Goal: Task Accomplishment & Management: Use online tool/utility

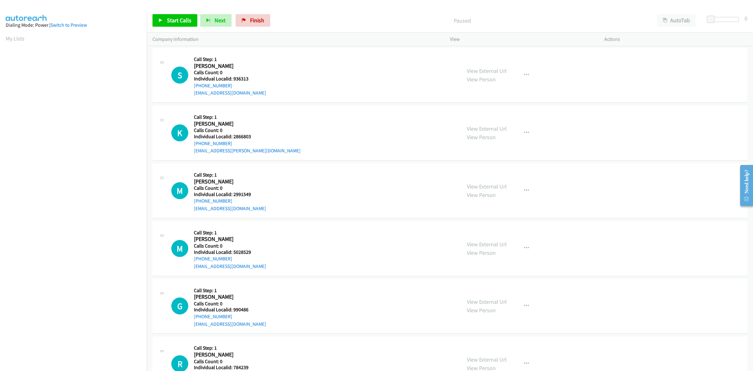
drag, startPoint x: 13, startPoint y: 37, endPoint x: 165, endPoint y: 44, distance: 151.5
click at [13, 37] on link "My Lists" at bounding box center [15, 38] width 19 height 7
drag, startPoint x: 250, startPoint y: 77, endPoint x: 233, endPoint y: 74, distance: 18.1
click at [233, 74] on div "Callback Scheduled Call Step: 1 [PERSON_NAME] America/[GEOGRAPHIC_DATA] Calls C…" at bounding box center [230, 74] width 72 height 43
click at [247, 77] on h5 "Individual Localid: 936313" at bounding box center [230, 78] width 72 height 6
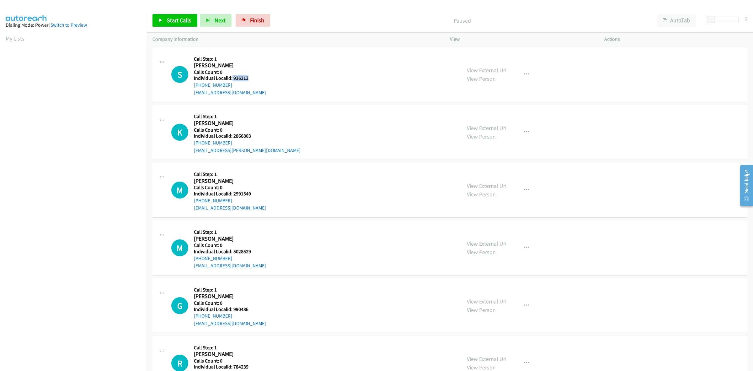
drag, startPoint x: 247, startPoint y: 77, endPoint x: 232, endPoint y: 76, distance: 15.4
click at [232, 76] on h5 "Individual Localid: 936313" at bounding box center [230, 78] width 72 height 6
copy h5 "936313"
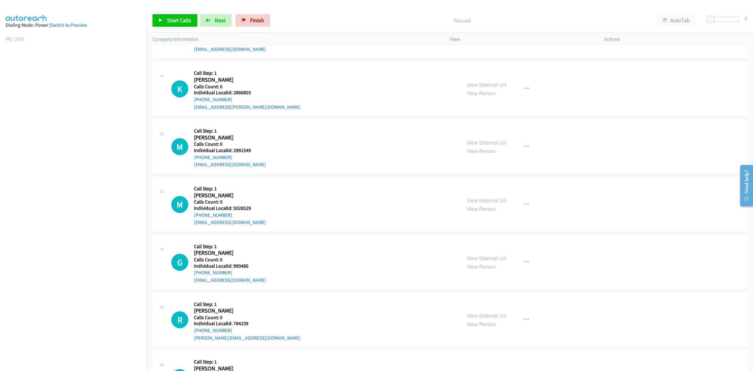
scroll to position [49, 0]
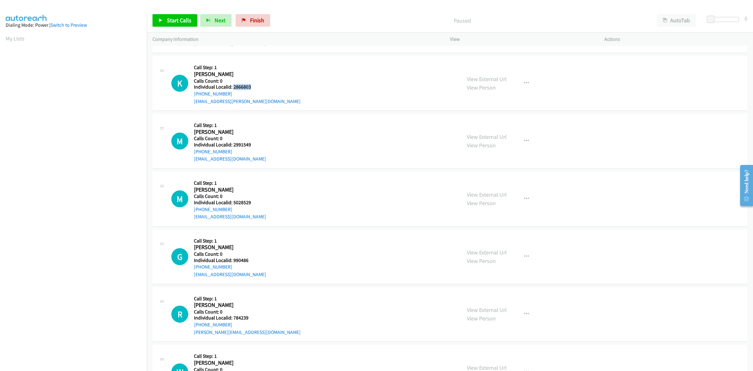
drag, startPoint x: 253, startPoint y: 87, endPoint x: 233, endPoint y: 89, distance: 20.4
click at [233, 89] on h5 "Individual Localid: 2866803" at bounding box center [247, 87] width 107 height 6
copy h5 "2866803"
click at [285, 64] on div "K Callback Scheduled Call Step: 1 [PERSON_NAME] America/[GEOGRAPHIC_DATA] Calls…" at bounding box center [313, 83] width 284 height 43
click at [312, 100] on div "K Callback Scheduled Call Step: 1 [PERSON_NAME] America/[GEOGRAPHIC_DATA] Calls…" at bounding box center [313, 83] width 284 height 43
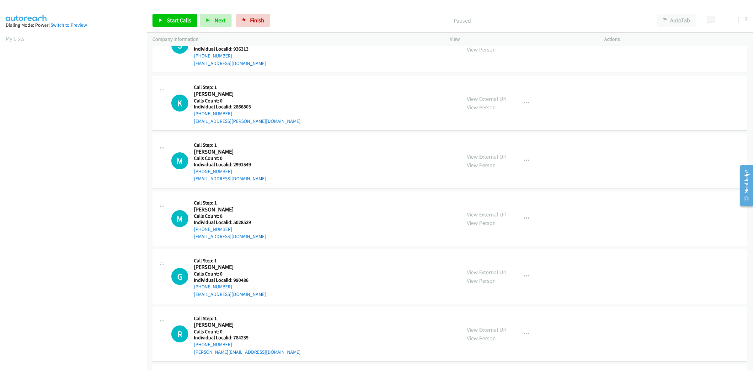
scroll to position [0, 0]
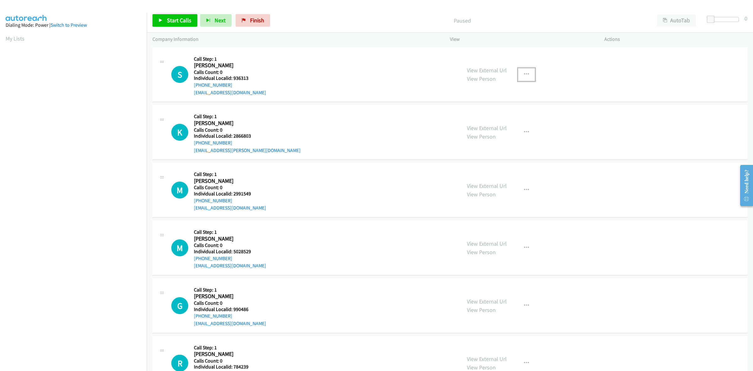
click at [525, 74] on icon "button" at bounding box center [526, 74] width 5 height 5
click at [500, 114] on link "Skip Call" at bounding box center [492, 115] width 83 height 13
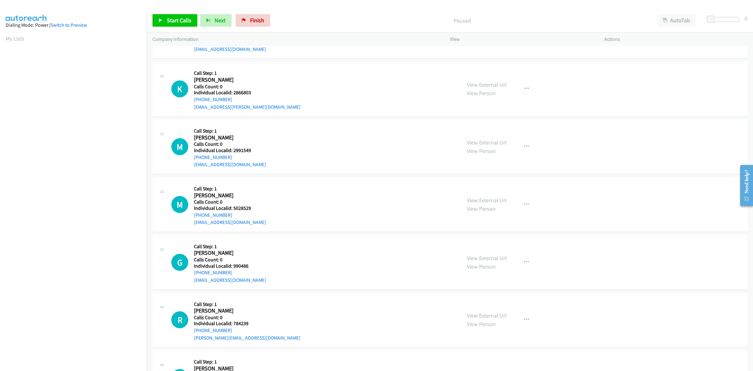
scroll to position [49, 0]
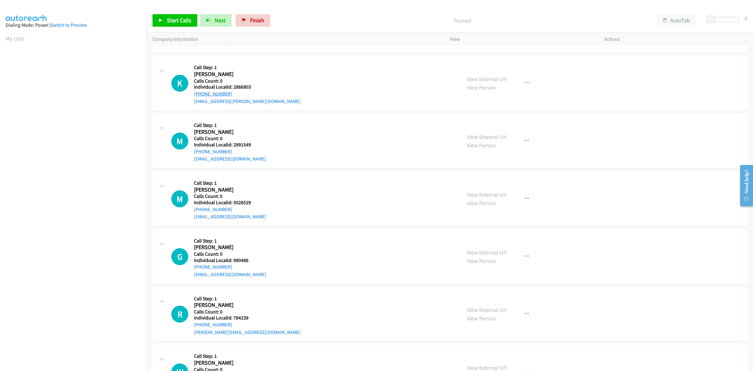
drag, startPoint x: 234, startPoint y: 92, endPoint x: 196, endPoint y: 95, distance: 37.8
click at [196, 95] on div "[PHONE_NUMBER]" at bounding box center [247, 94] width 107 height 8
click at [337, 78] on div "K Callback Scheduled Call Step: 1 [PERSON_NAME] America/[GEOGRAPHIC_DATA] Calls…" at bounding box center [313, 83] width 284 height 43
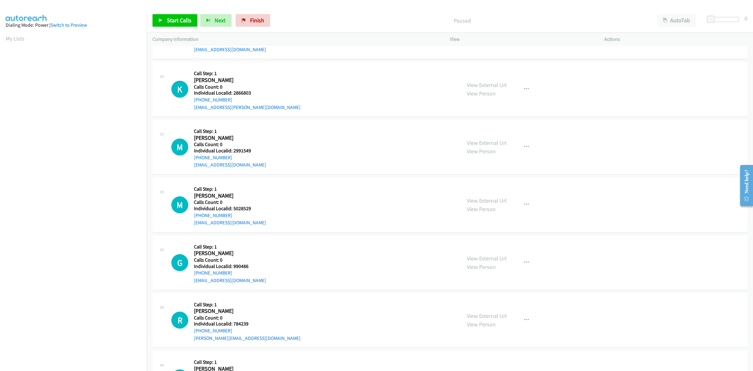
scroll to position [0, 0]
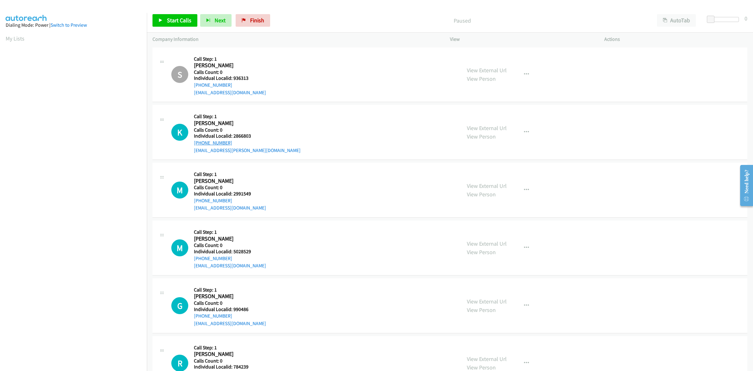
drag, startPoint x: 232, startPoint y: 142, endPoint x: 194, endPoint y: 143, distance: 37.7
click at [194, 143] on div "[PHONE_NUMBER]" at bounding box center [247, 143] width 107 height 8
copy link "[PHONE_NUMBER]"
drag, startPoint x: 254, startPoint y: 136, endPoint x: 233, endPoint y: 137, distance: 20.7
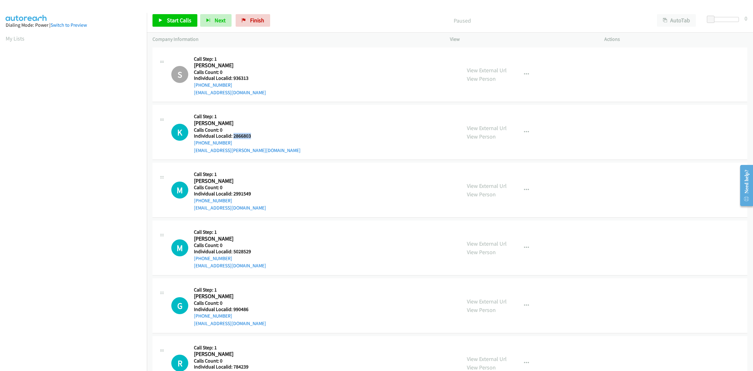
click at [233, 137] on h5 "Individual Localid: 2866803" at bounding box center [247, 136] width 107 height 6
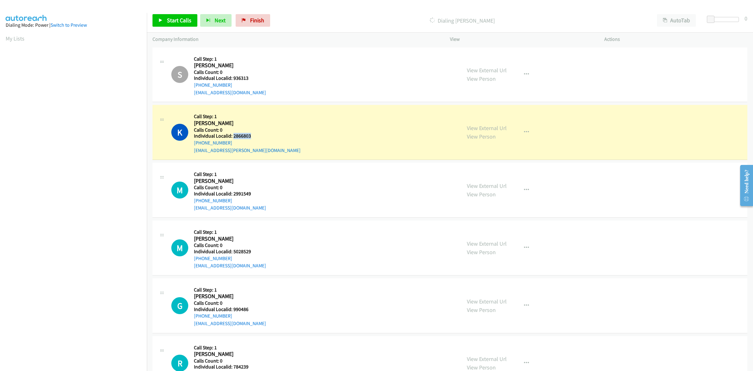
copy h5 "2866803"
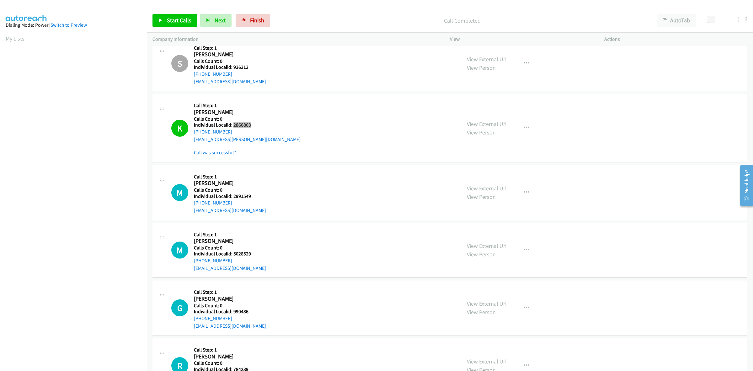
scroll to position [68, 0]
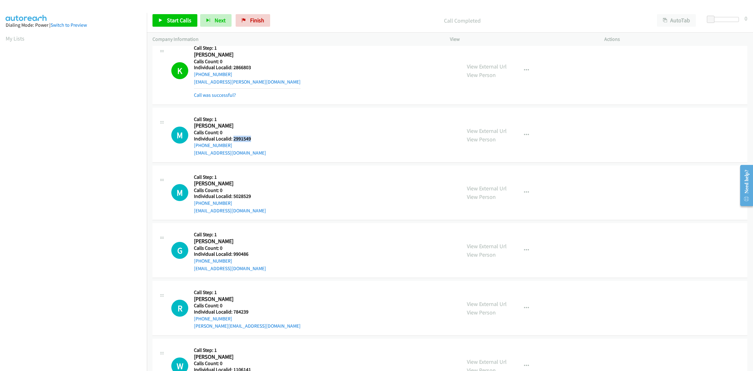
drag, startPoint x: 256, startPoint y: 138, endPoint x: 233, endPoint y: 138, distance: 22.9
click at [233, 138] on h5 "Individual Localid: 2991549" at bounding box center [230, 139] width 72 height 6
copy h5 "2991549"
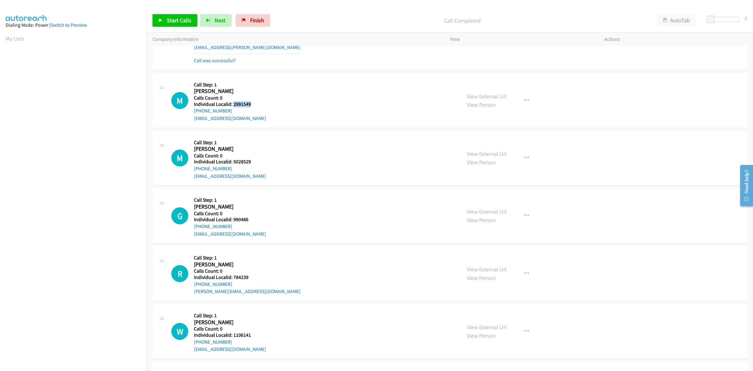
scroll to position [118, 0]
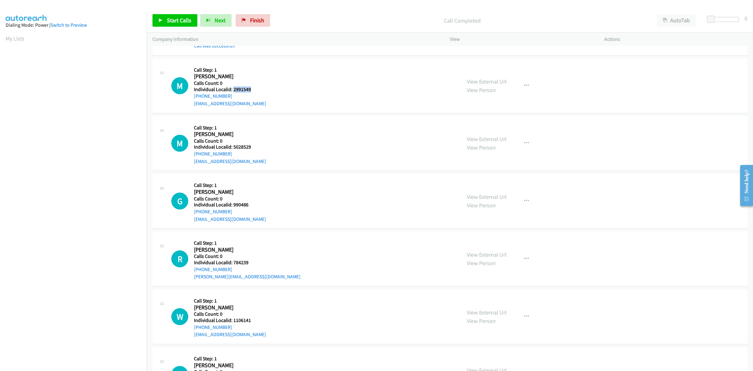
drag, startPoint x: 231, startPoint y: 94, endPoint x: 193, endPoint y: 98, distance: 38.4
click at [193, 98] on div "M Callback Scheduled Call Step: 1 [PERSON_NAME] America/New_York Calls Count: 0…" at bounding box center [313, 85] width 284 height 43
copy link "[PHONE_NUMBER]"
click at [280, 74] on div "M Callback Scheduled Call Step: 1 [PERSON_NAME] America/New_York Calls Count: 0…" at bounding box center [313, 85] width 284 height 43
click at [320, 93] on div "M Callback Scheduled Call Step: 1 [PERSON_NAME] America/New_York Calls Count: 0…" at bounding box center [313, 85] width 284 height 43
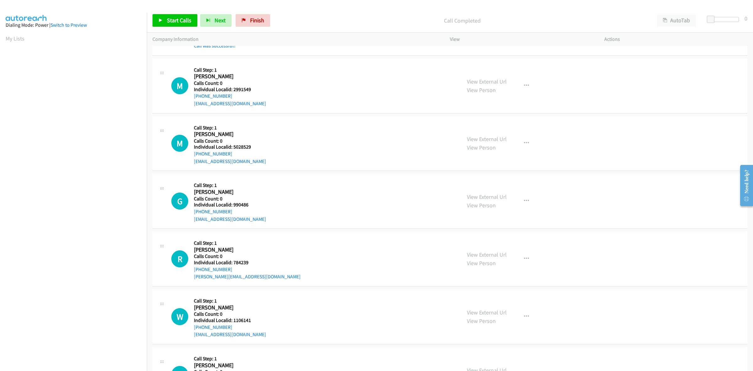
drag, startPoint x: 230, startPoint y: 94, endPoint x: 228, endPoint y: 88, distance: 6.8
click at [228, 88] on div "Callback Scheduled Call Step: 1 [PERSON_NAME] America/New_York Calls Count: 0 I…" at bounding box center [230, 85] width 72 height 43
click at [355, 90] on div "M Callback Scheduled Call Step: 1 [PERSON_NAME] America/New_York Calls Count: 0…" at bounding box center [313, 85] width 284 height 43
drag, startPoint x: 251, startPoint y: 89, endPoint x: 232, endPoint y: 90, distance: 19.8
click at [232, 90] on h5 "Individual Localid: 2991549" at bounding box center [230, 89] width 72 height 6
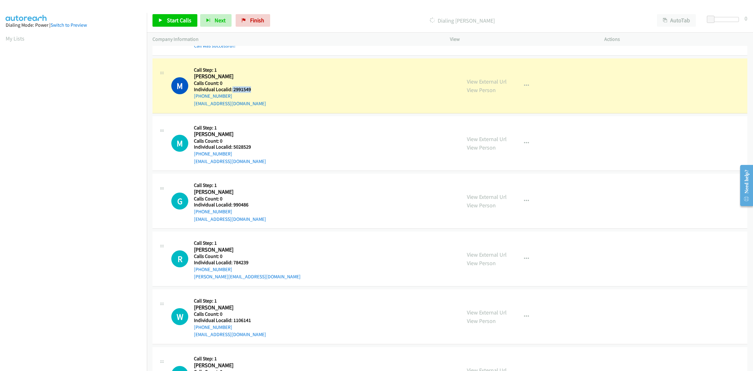
copy h5 "2991549"
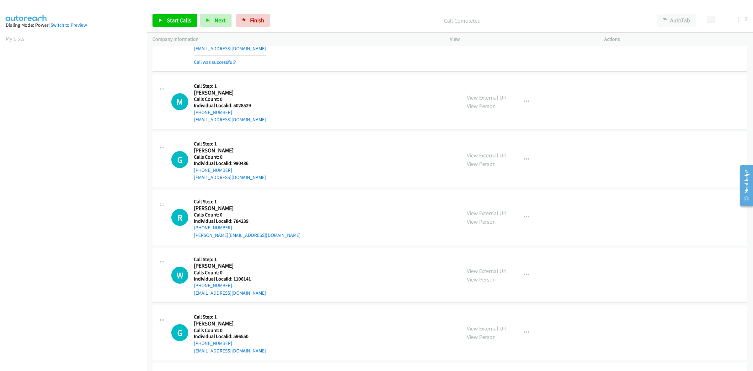
scroll to position [196, 0]
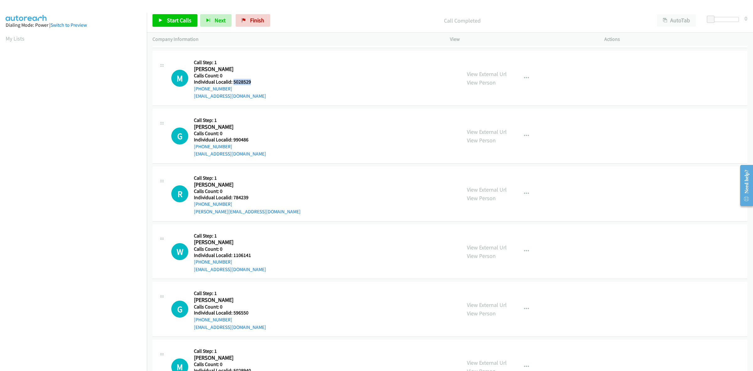
drag, startPoint x: 254, startPoint y: 83, endPoint x: 233, endPoint y: 80, distance: 21.5
click at [233, 80] on h5 "Individual Localid: 5028529" at bounding box center [230, 82] width 72 height 6
copy h5 "5028529"
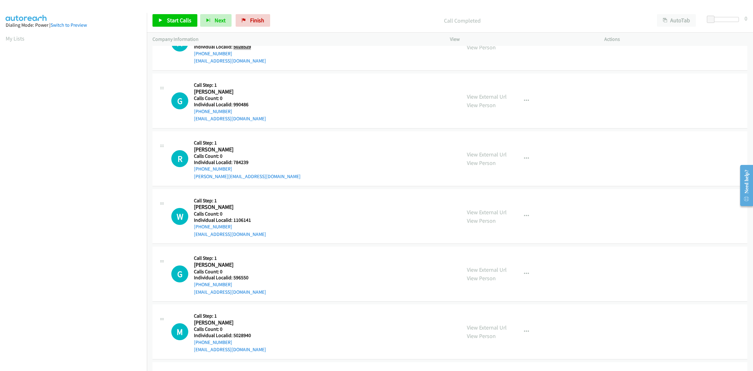
scroll to position [235, 0]
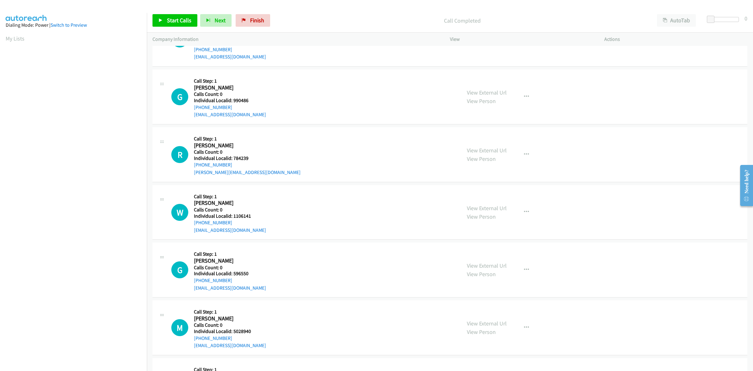
drag, startPoint x: 251, startPoint y: 104, endPoint x: 234, endPoint y: 103, distance: 17.0
click at [234, 103] on div "Callback Scheduled Call Step: 1 [PERSON_NAME] America/New_York Calls Count: 0 I…" at bounding box center [230, 96] width 72 height 43
click at [247, 98] on h5 "Individual Localid: 990486" at bounding box center [230, 100] width 72 height 6
drag, startPoint x: 248, startPoint y: 101, endPoint x: 231, endPoint y: 101, distance: 16.6
click at [231, 101] on h5 "Individual Localid: 990486" at bounding box center [230, 100] width 72 height 6
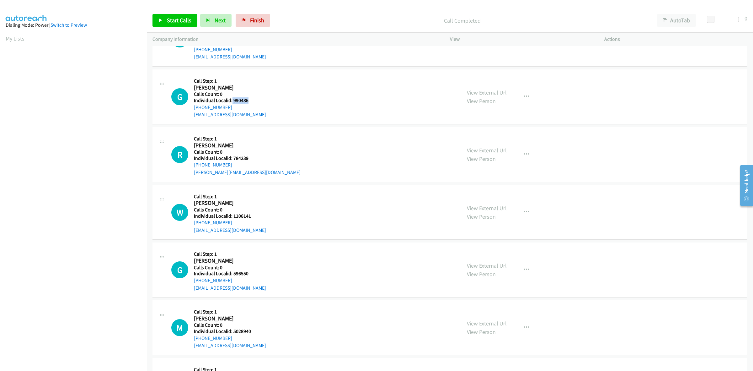
copy h5 "990486"
drag, startPoint x: 230, startPoint y: 107, endPoint x: 192, endPoint y: 107, distance: 38.3
click at [192, 107] on div "G Callback Scheduled Call Step: 1 [PERSON_NAME] America/New_York Calls Count: 0…" at bounding box center [313, 96] width 284 height 43
copy link "[PHONE_NUMBER]"
drag, startPoint x: 250, startPoint y: 98, endPoint x: 234, endPoint y: 101, distance: 16.5
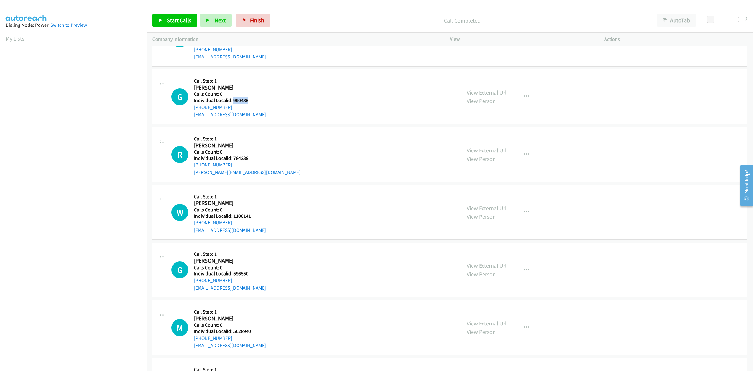
click at [234, 101] on h5 "Individual Localid: 990486" at bounding box center [230, 100] width 72 height 6
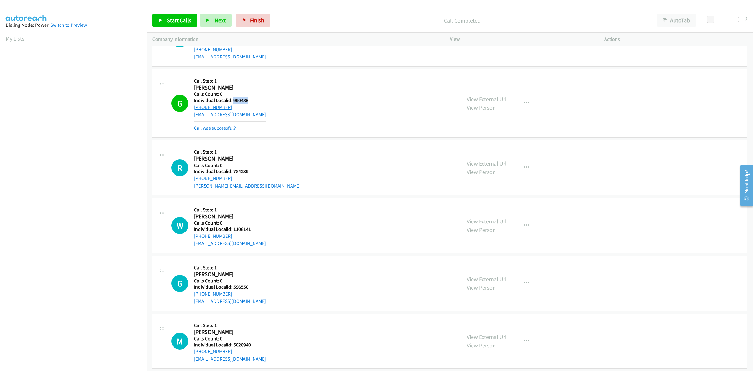
drag, startPoint x: 228, startPoint y: 107, endPoint x: 194, endPoint y: 105, distance: 34.5
click at [194, 105] on div "[PHONE_NUMBER]" at bounding box center [230, 108] width 72 height 8
click at [524, 102] on icon "button" at bounding box center [526, 103] width 5 height 5
click at [489, 161] on link "Add to do not call list" at bounding box center [492, 157] width 83 height 13
